Goal: Task Accomplishment & Management: Use online tool/utility

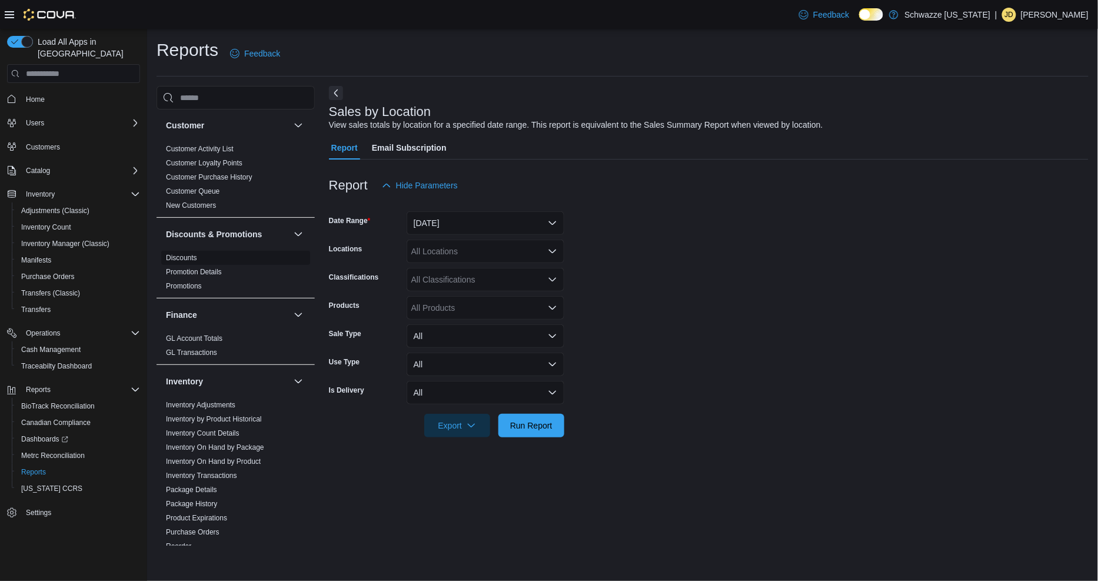
scroll to position [131, 0]
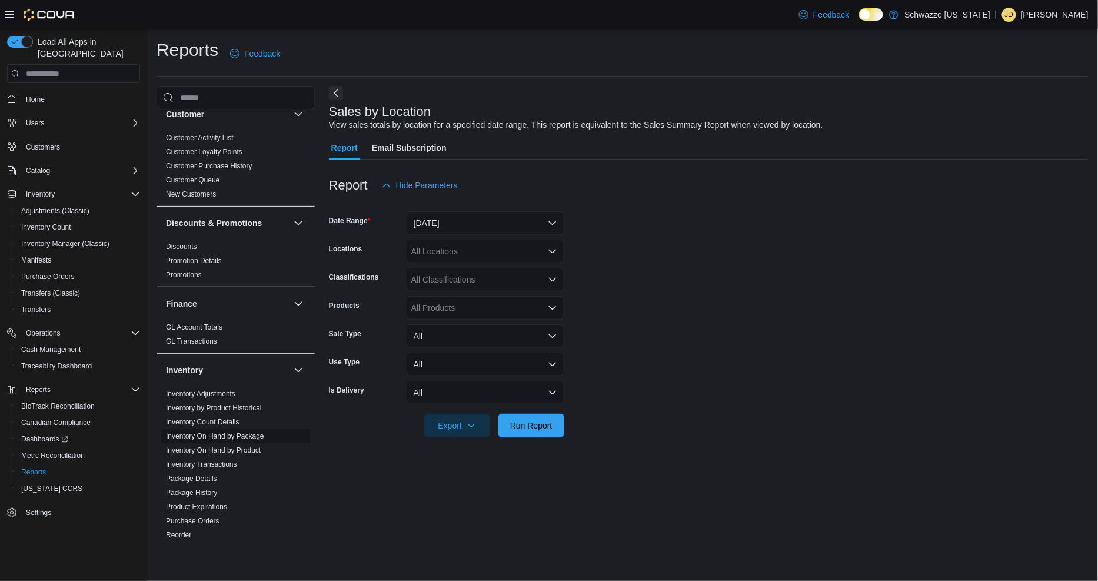
click at [249, 436] on link "Inventory On Hand by Package" at bounding box center [215, 436] width 98 height 8
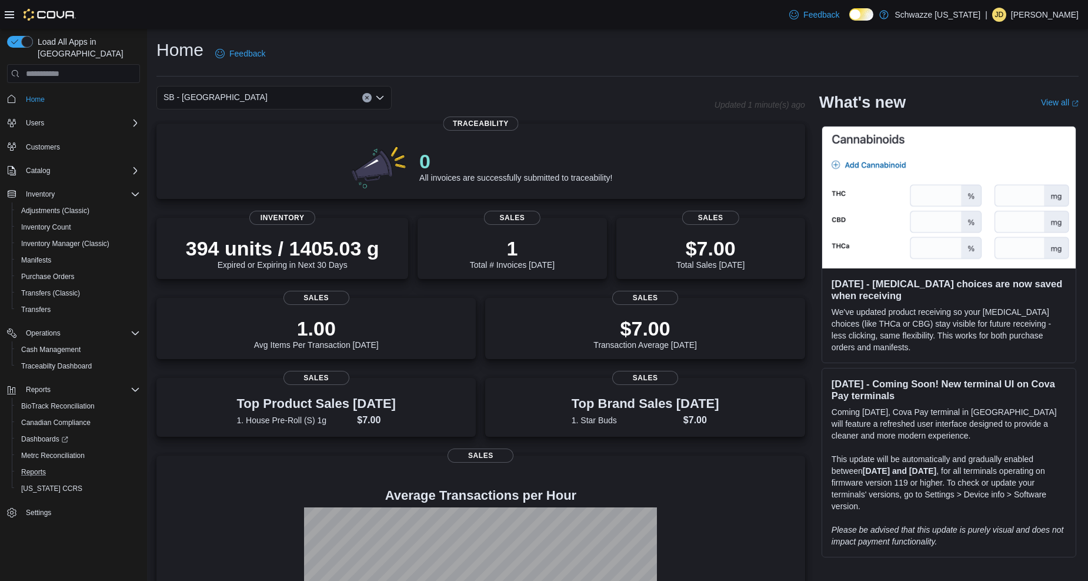
click at [32, 465] on button "Reports" at bounding box center [78, 472] width 133 height 16
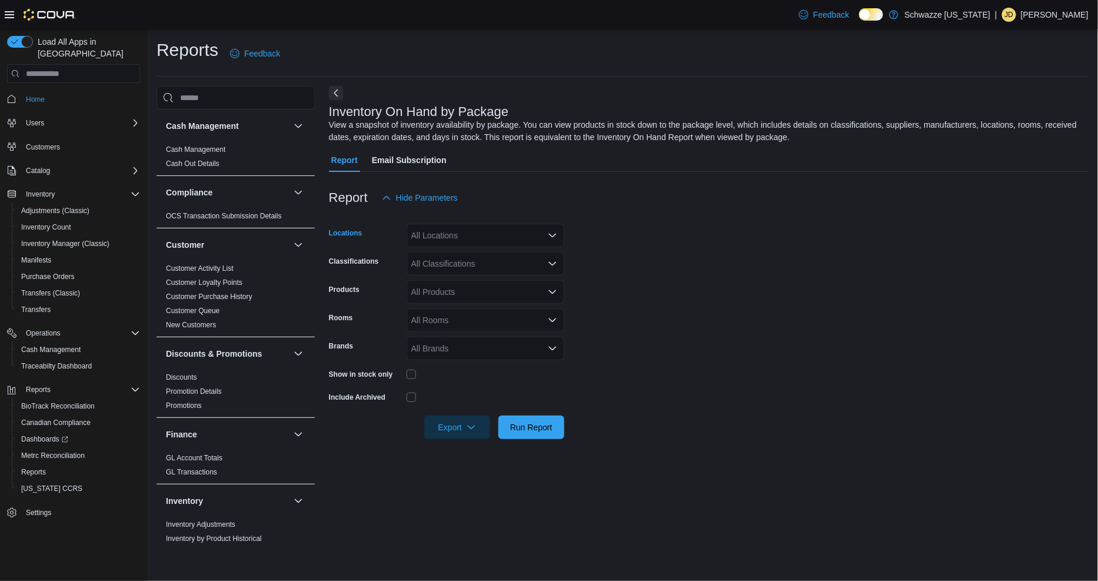
click at [481, 237] on div "All Locations" at bounding box center [485, 236] width 158 height 24
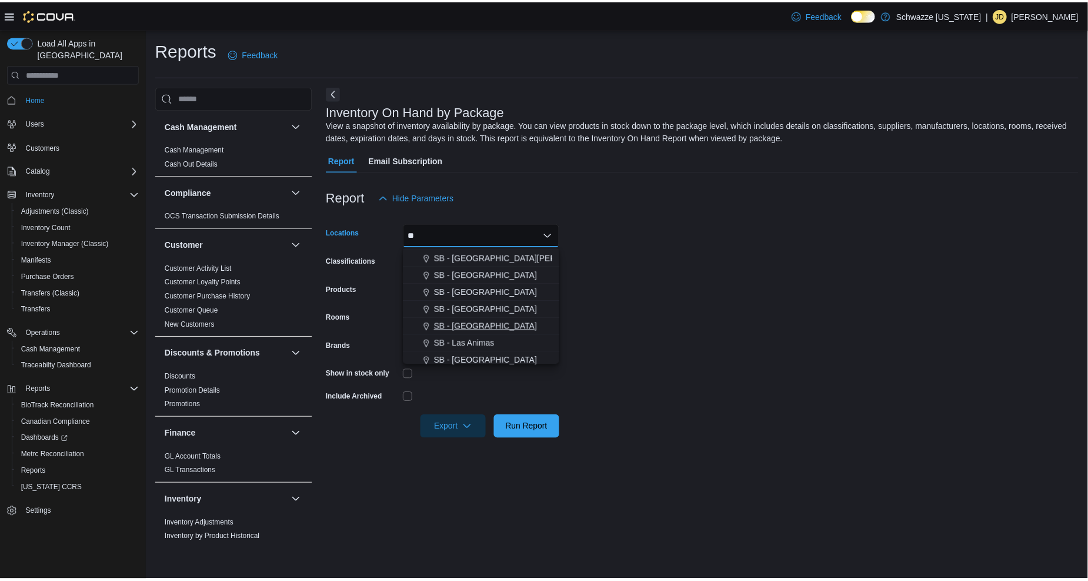
scroll to position [131, 0]
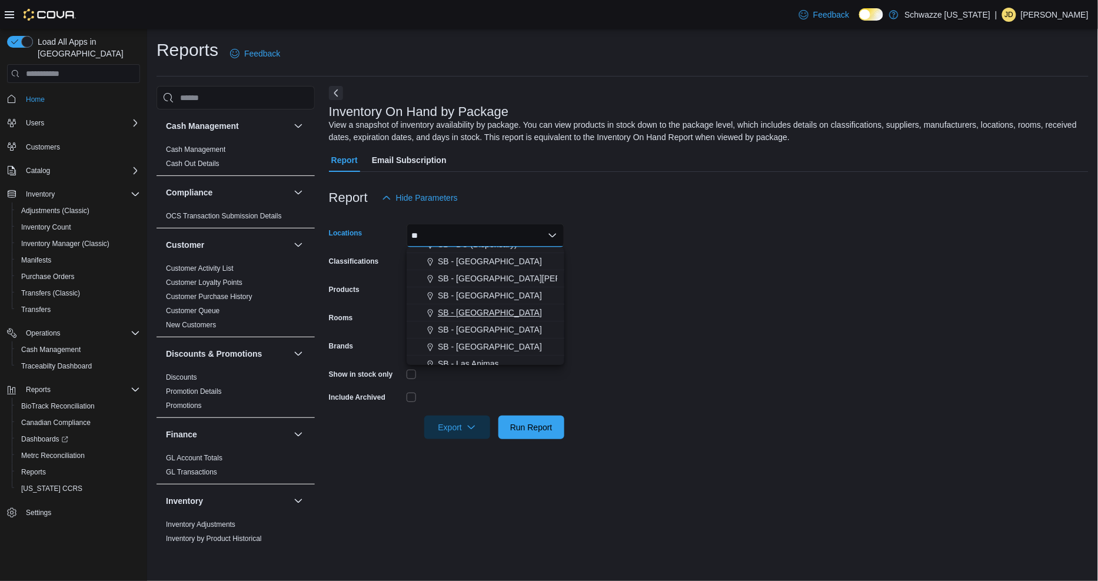
type input "**"
click at [488, 312] on span "SB - [GEOGRAPHIC_DATA]" at bounding box center [490, 312] width 104 height 12
click at [848, 304] on form "Locations [GEOGRAPHIC_DATA] - [GEOGRAPHIC_DATA] Combo box. Selected. SB - [GEOG…" at bounding box center [708, 323] width 759 height 229
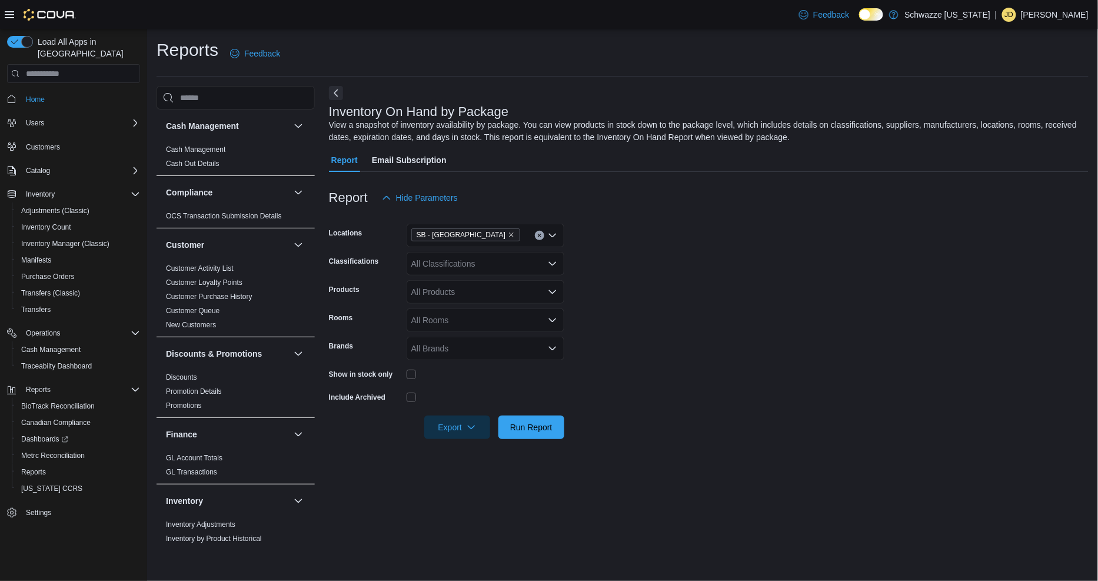
click at [434, 268] on div "All Classifications" at bounding box center [485, 264] width 158 height 24
type input "*****"
click at [452, 279] on span "Concentrates" at bounding box center [456, 284] width 49 height 12
click at [505, 432] on span "Run Report" at bounding box center [531, 427] width 52 height 24
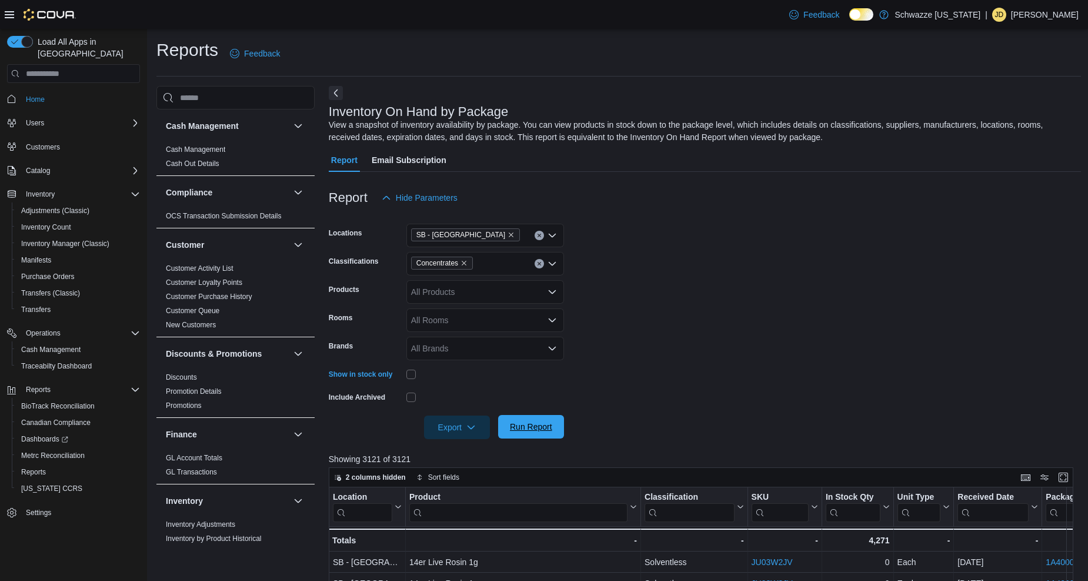
click at [554, 428] on span "Run Report" at bounding box center [531, 427] width 52 height 24
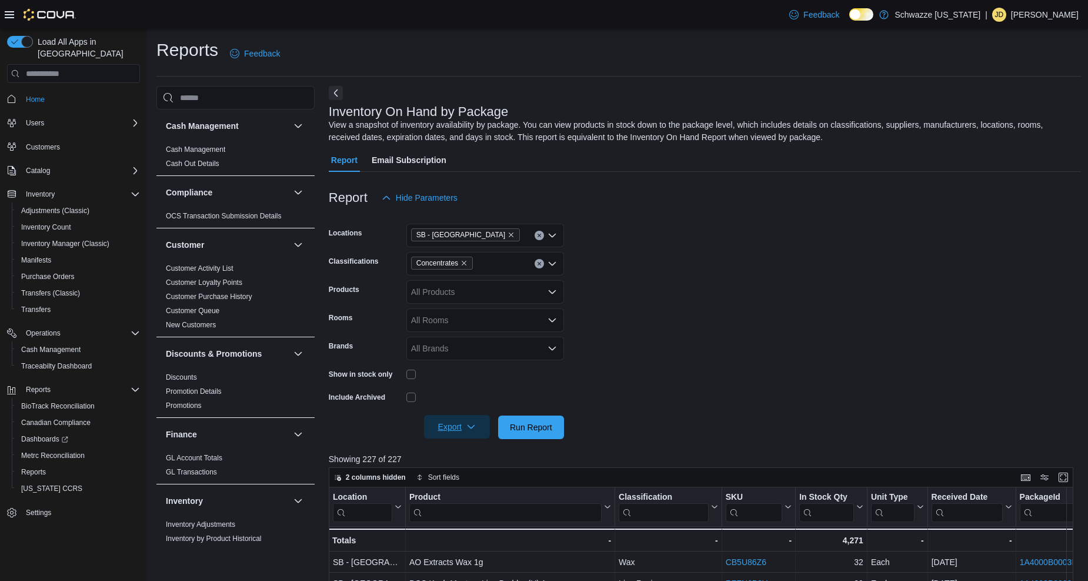
click at [475, 421] on span "Export" at bounding box center [457, 427] width 52 height 24
click at [472, 453] on span "Export to Excel" at bounding box center [458, 450] width 53 height 9
click at [472, 421] on span "Export" at bounding box center [457, 427] width 52 height 24
click at [481, 449] on span "Export to Excel" at bounding box center [458, 450] width 53 height 9
